Goal: Obtain resource: Download file/media

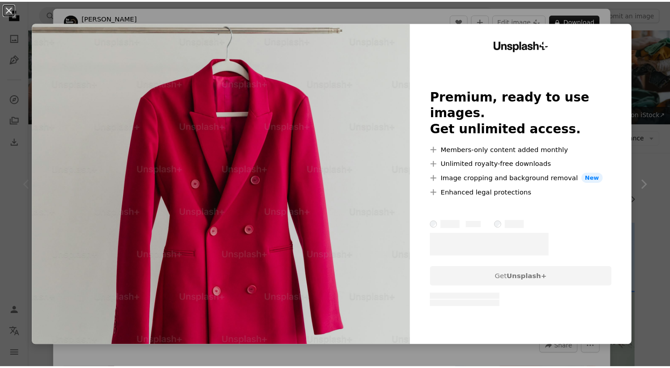
scroll to position [181, 0]
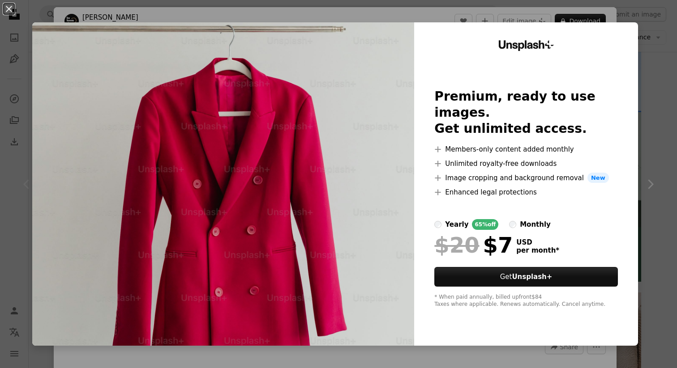
click at [432, 364] on div "An X shape Unsplash+ Premium, ready to use images. Get unlimited access. A plus…" at bounding box center [338, 184] width 677 height 368
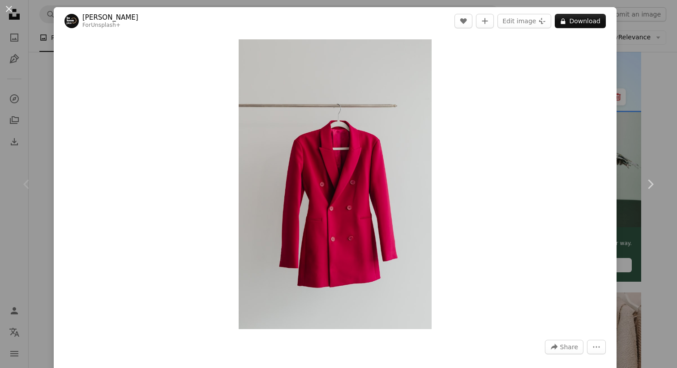
click at [21, 206] on div "Chevron left" at bounding box center [27, 184] width 54 height 86
click at [12, 8] on button "An X shape" at bounding box center [9, 9] width 11 height 11
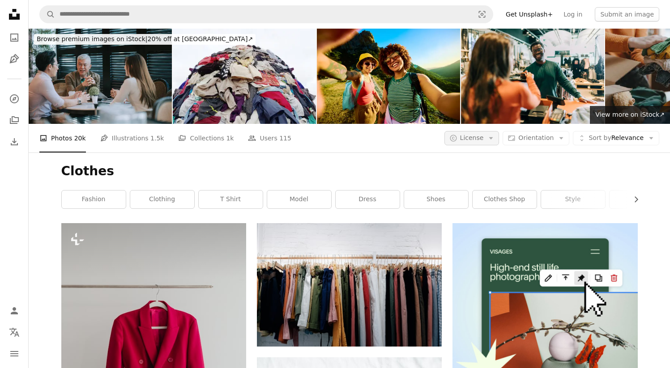
click at [492, 141] on icon "Arrow down" at bounding box center [491, 138] width 8 height 8
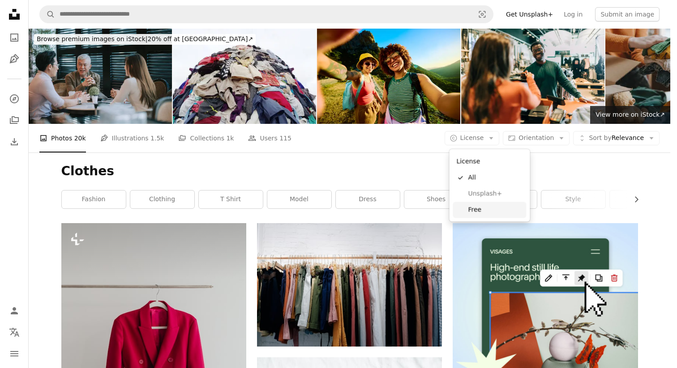
click at [472, 214] on span "Free" at bounding box center [495, 209] width 55 height 9
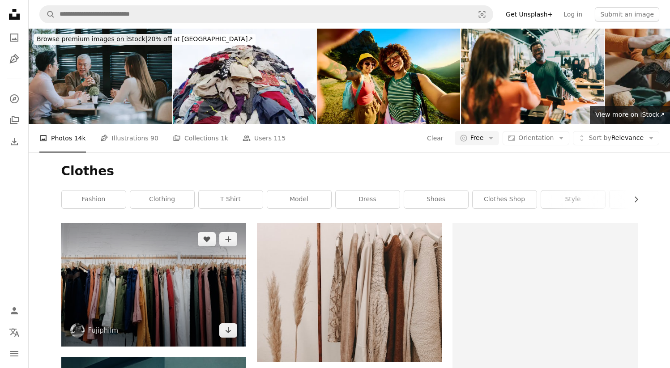
click at [168, 300] on img at bounding box center [153, 284] width 185 height 123
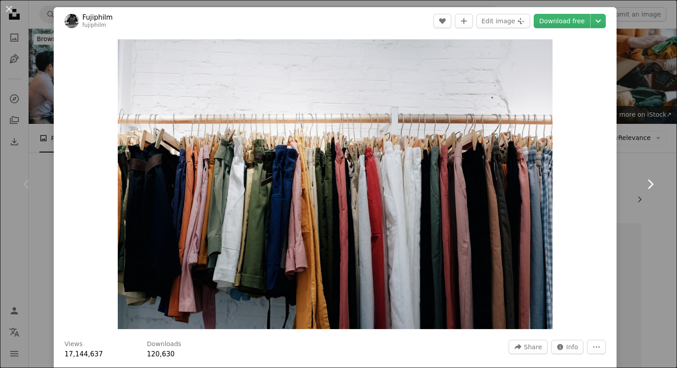
click at [653, 156] on link "Chevron right" at bounding box center [650, 184] width 54 height 86
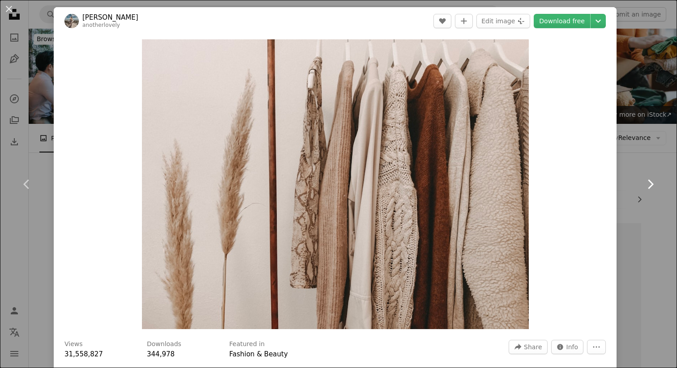
click at [660, 153] on link "Chevron right" at bounding box center [650, 184] width 54 height 86
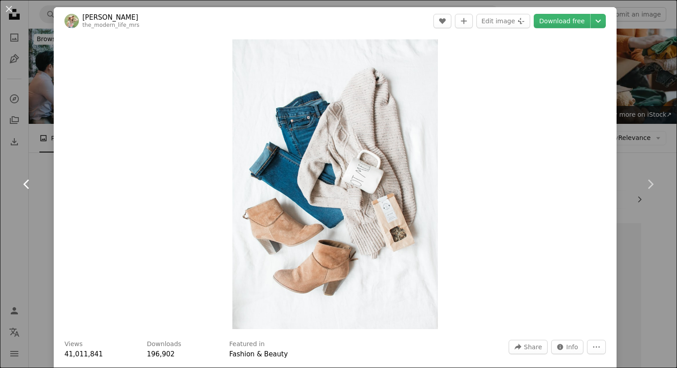
click at [12, 160] on link "Chevron left" at bounding box center [27, 184] width 54 height 86
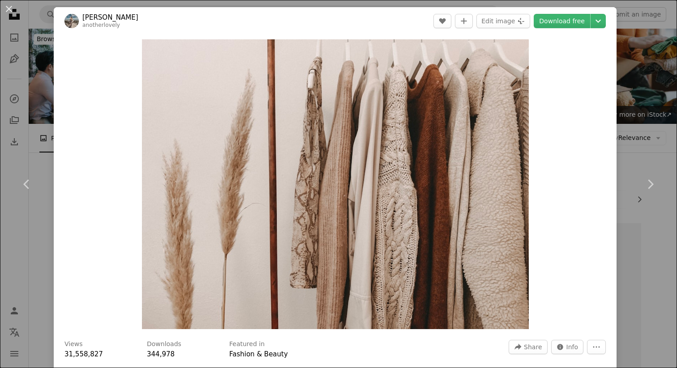
click at [630, 106] on div "An X shape Chevron left Chevron right [PERSON_NAME] anotherlovely A heart A plu…" at bounding box center [338, 184] width 677 height 368
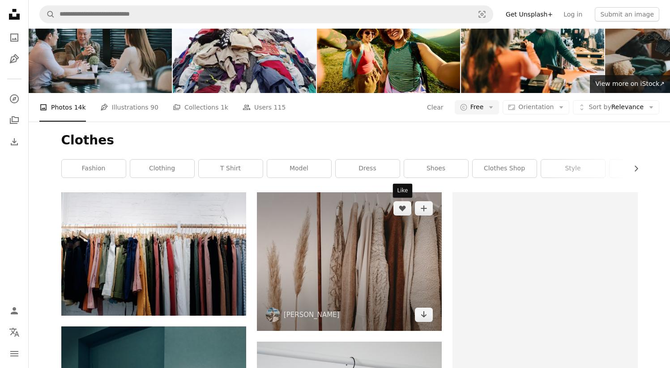
scroll to position [51, 0]
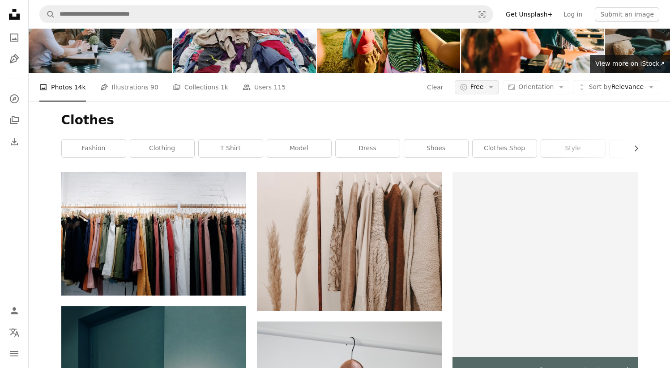
click at [484, 90] on span "Free" at bounding box center [476, 87] width 13 height 9
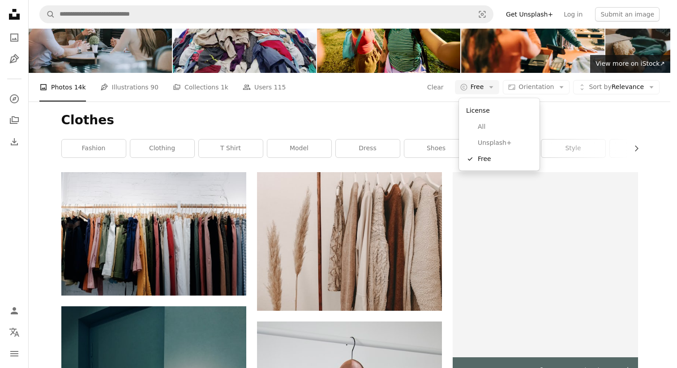
click at [417, 127] on body "Unsplash logo Unsplash Home A photo Pen Tool A compass A stack of folders Downl…" at bounding box center [335, 184] width 670 height 368
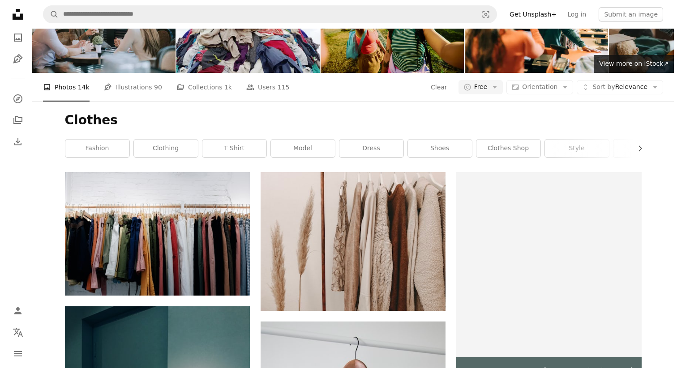
scroll to position [0, 0]
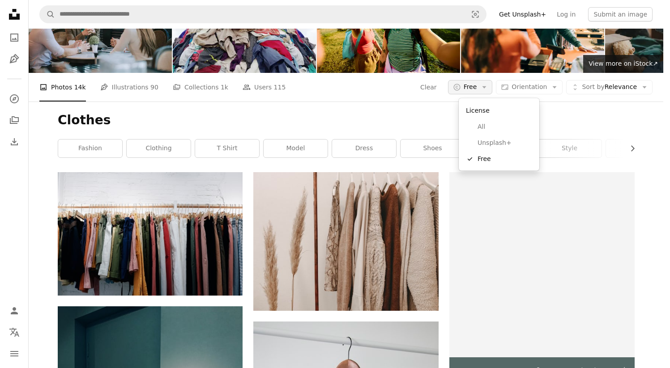
click at [488, 91] on icon "Arrow down" at bounding box center [484, 87] width 8 height 8
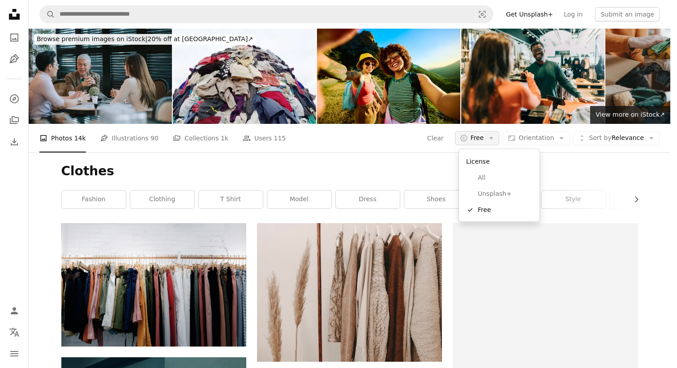
click at [492, 135] on icon "Arrow down" at bounding box center [491, 138] width 8 height 8
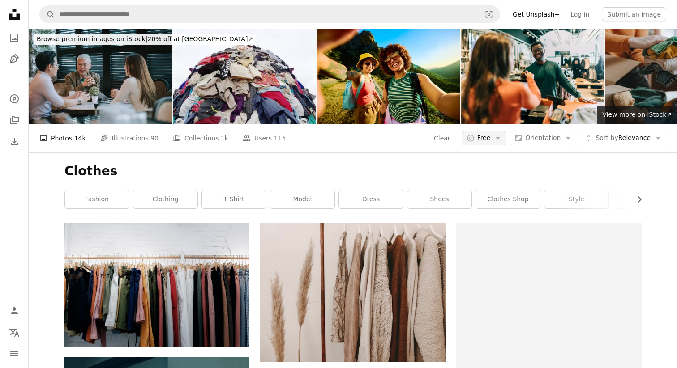
click at [489, 138] on button "A copyright icon © Free Arrow down" at bounding box center [483, 138] width 45 height 14
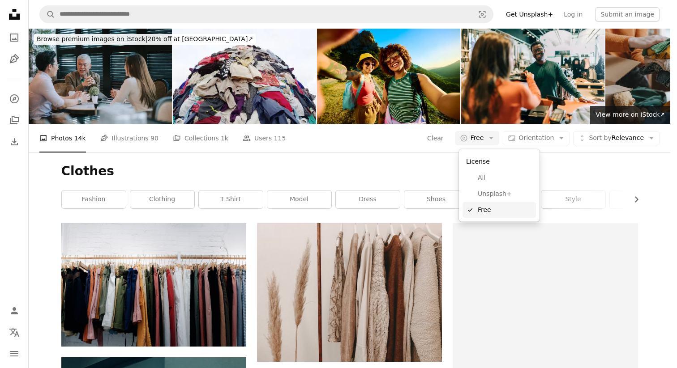
click at [488, 210] on span "Free" at bounding box center [504, 209] width 55 height 9
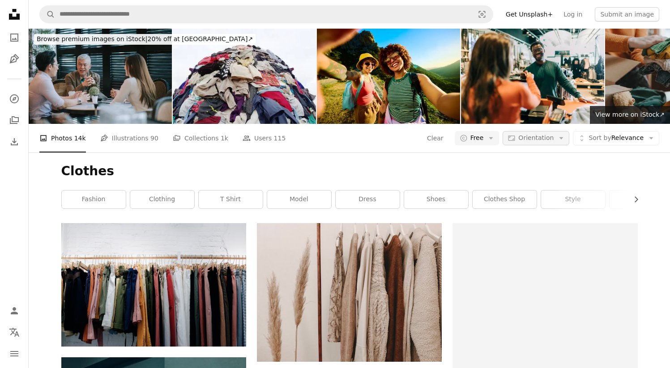
click at [558, 140] on button "Aspect ratio Orientation Arrow down" at bounding box center [535, 138] width 67 height 14
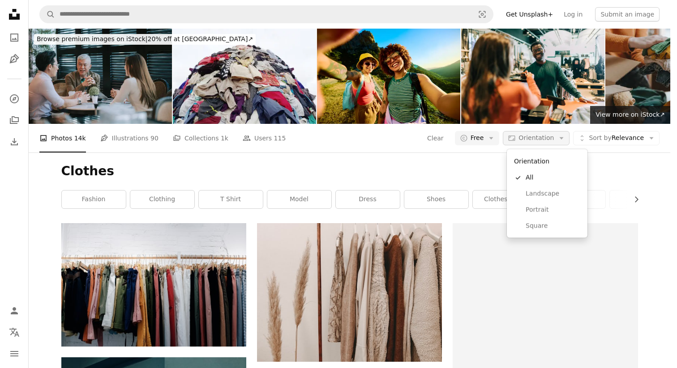
click at [559, 140] on icon "Arrow down" at bounding box center [561, 138] width 8 height 8
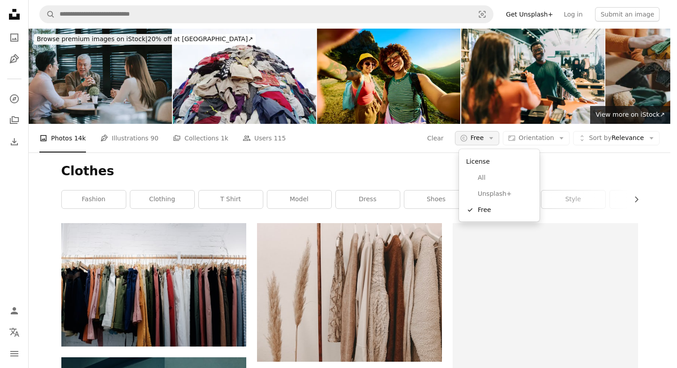
click at [493, 138] on icon "button" at bounding box center [491, 138] width 4 height 2
click at [488, 213] on span "Free" at bounding box center [504, 209] width 55 height 9
